Goal: Navigation & Orientation: Find specific page/section

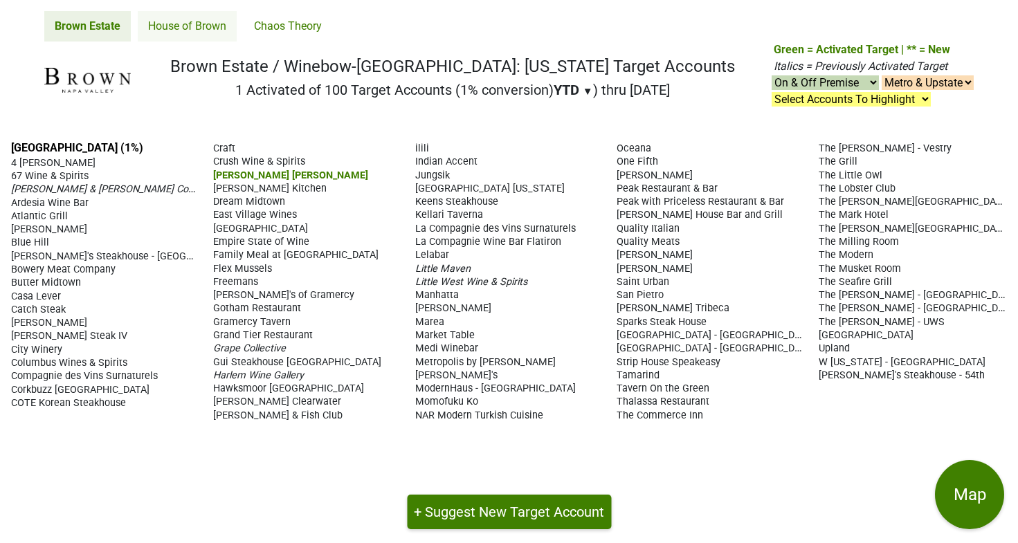
click at [187, 28] on link "House of Brown" at bounding box center [187, 26] width 99 height 30
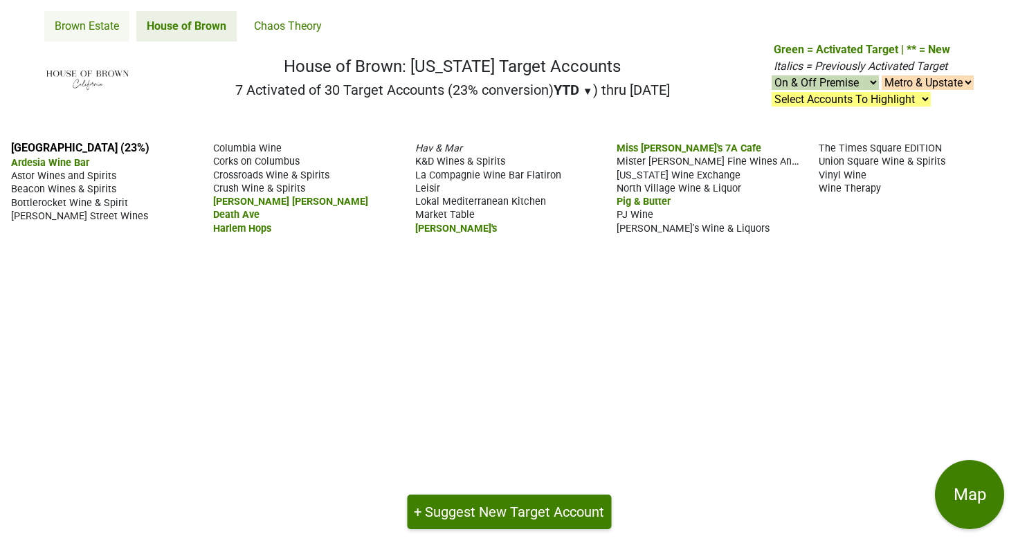
click at [105, 24] on link "Brown Estate" at bounding box center [86, 26] width 85 height 30
